Goal: Transaction & Acquisition: Purchase product/service

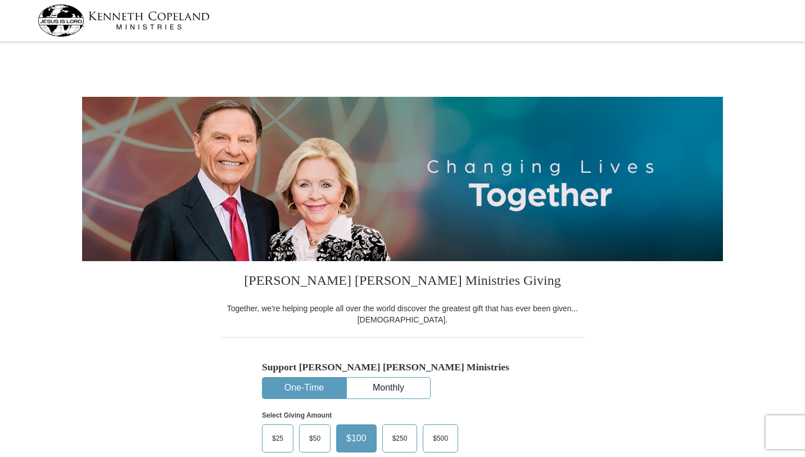
select select "FL"
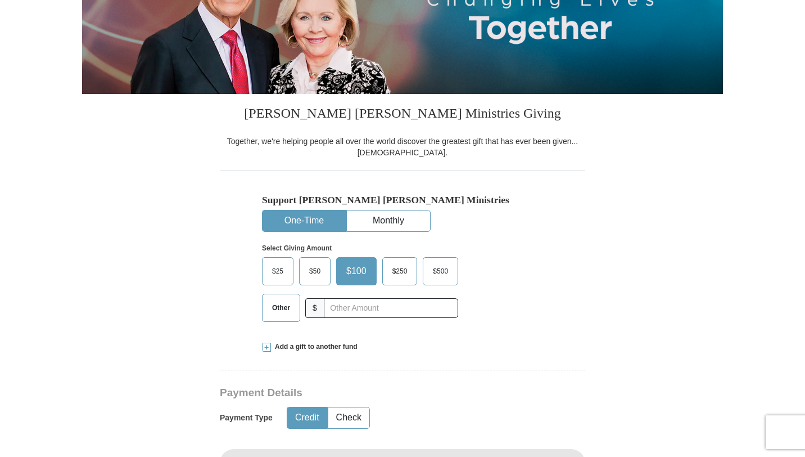
scroll to position [169, 0]
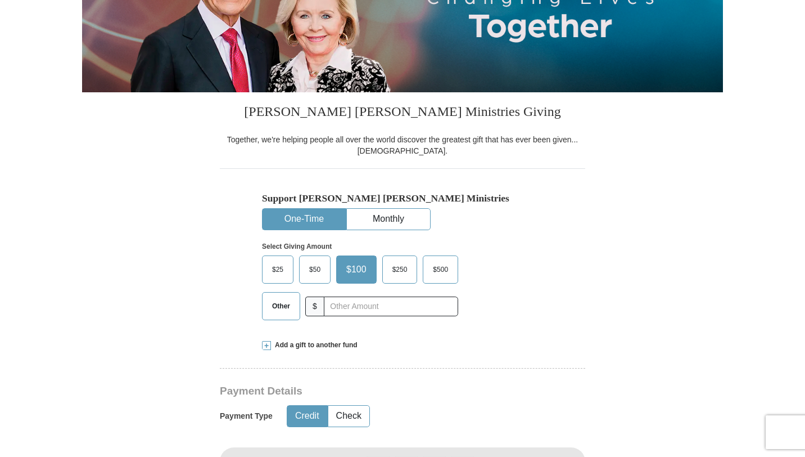
click at [318, 268] on span "$50" at bounding box center [315, 269] width 22 height 17
click at [0, 0] on input "$50" at bounding box center [0, 0] width 0 height 0
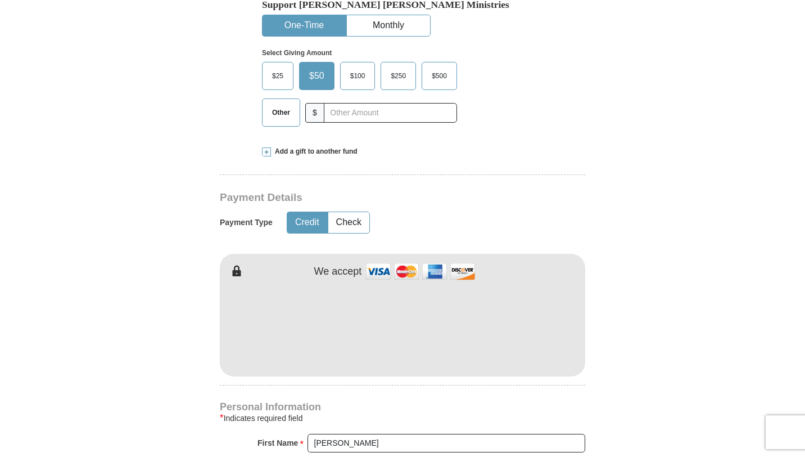
scroll to position [373, 0]
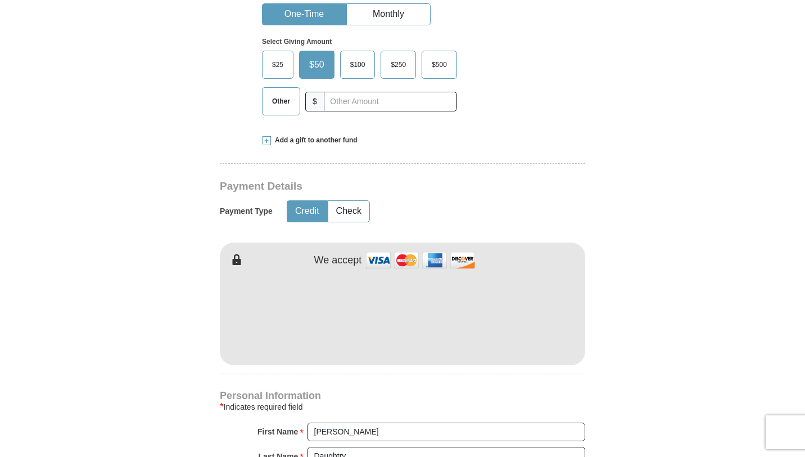
click at [266, 362] on iframe at bounding box center [403, 315] width 366 height 96
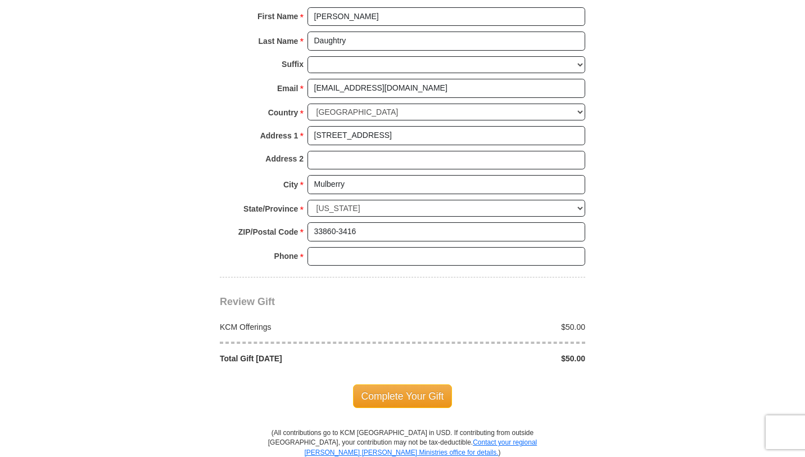
scroll to position [790, 0]
click at [323, 258] on input "Phone * *" at bounding box center [447, 255] width 278 height 19
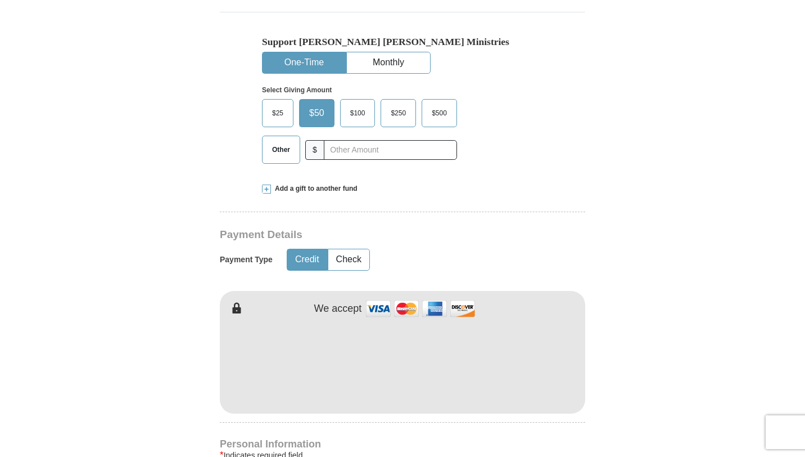
scroll to position [349, 0]
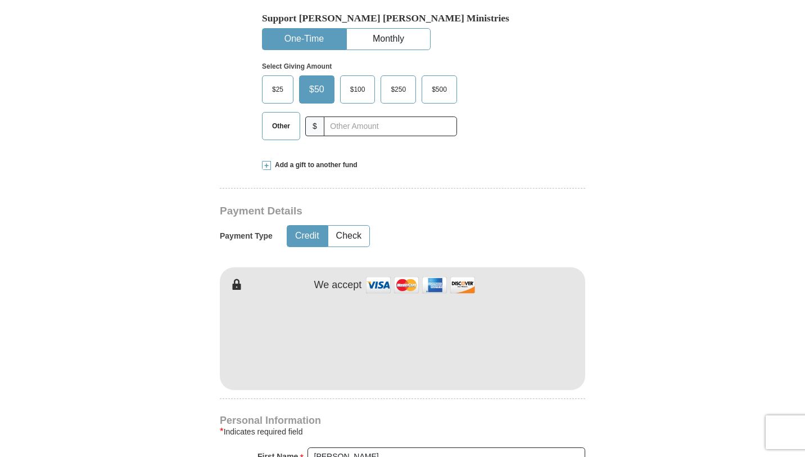
type input "8632748776"
click at [264, 274] on div "We accept" at bounding box center [403, 285] width 366 height 24
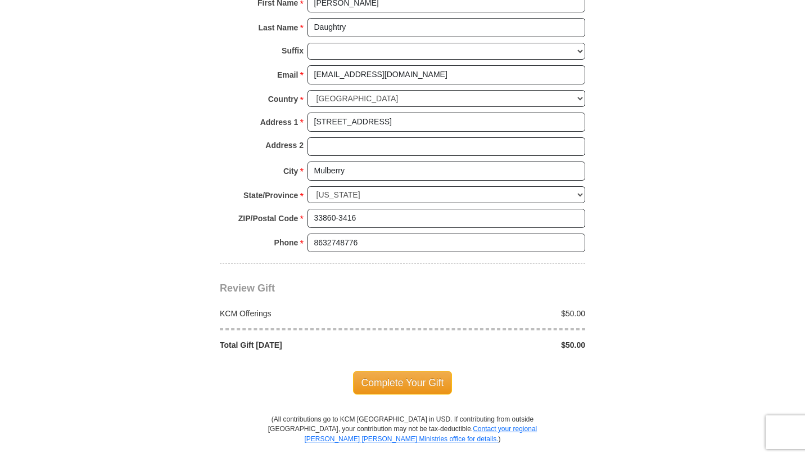
scroll to position [835, 0]
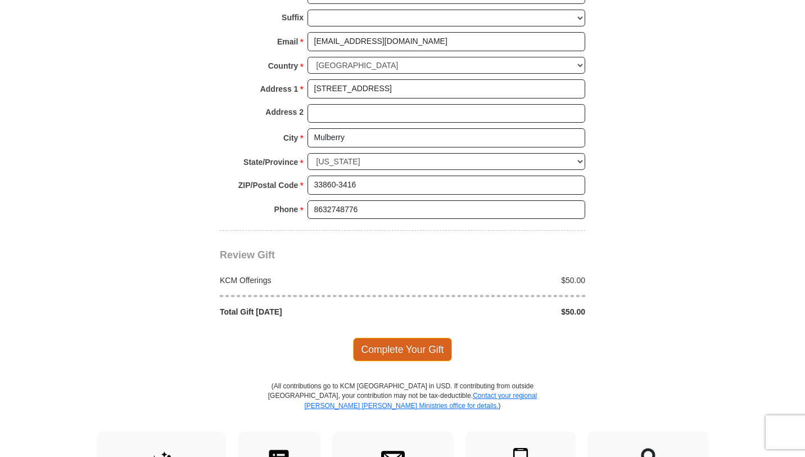
click at [386, 354] on span "Complete Your Gift" at bounding box center [403, 349] width 100 height 24
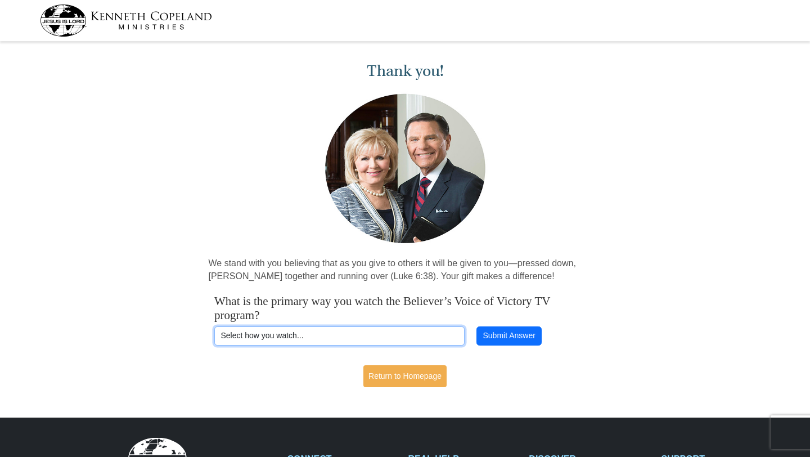
click at [398, 336] on select "Select how you watch... Daystar Morning Daystar Evening KCM.org GoVictory.com V…" at bounding box center [339, 335] width 250 height 19
select select "YOUTUBE"
click at [214, 326] on select "Select how you watch... Daystar Morning Daystar Evening KCM.org GoVictory.com V…" at bounding box center [339, 335] width 250 height 19
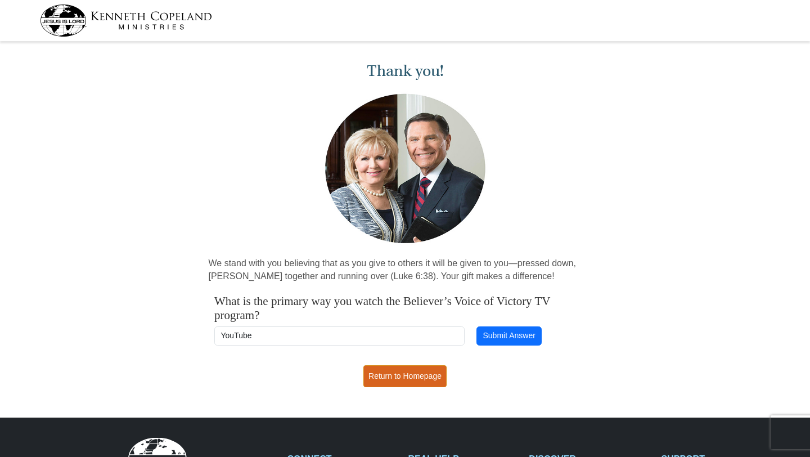
click at [418, 381] on link "Return to Homepage" at bounding box center [404, 376] width 83 height 22
